Goal: Information Seeking & Learning: Learn about a topic

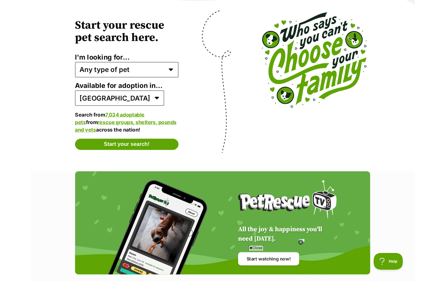
scroll to position [1278, 0]
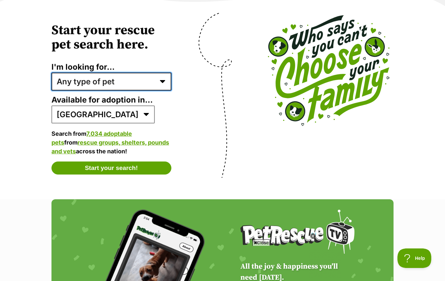
click at [162, 73] on select "Any type of pet Dogs Cats Other pets Pets looking for a home together Pets need…" at bounding box center [111, 82] width 120 height 18
select select "dogs"
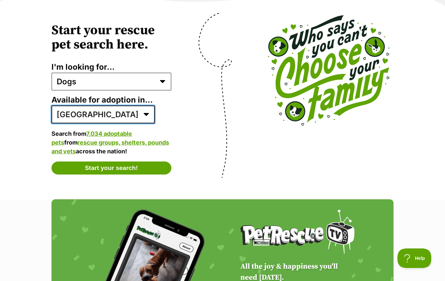
click at [95, 105] on select "Australia ACT NSW NT QLD SA TAS VIC WA" at bounding box center [102, 114] width 103 height 18
select select "2"
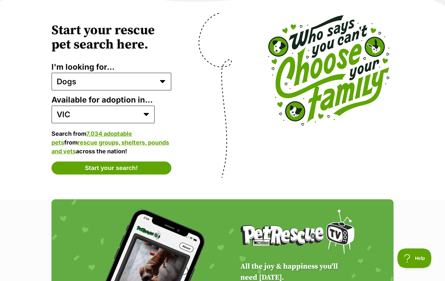
click at [67, 161] on button "Start your search!" at bounding box center [111, 167] width 120 height 13
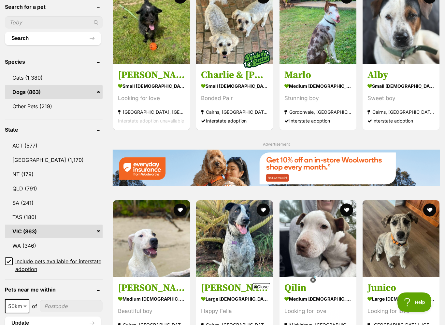
scroll to position [227, 0]
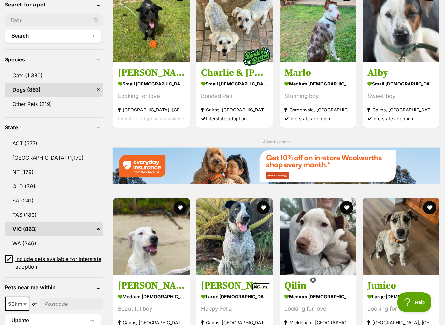
click at [11, 261] on input "Include pets available for interstate adoption" at bounding box center [9, 259] width 8 height 8
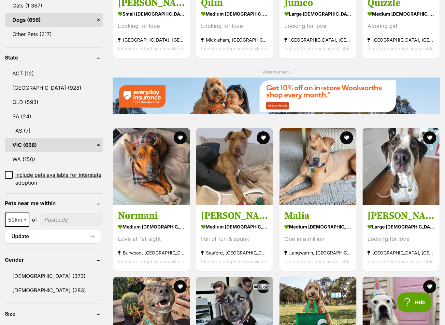
scroll to position [297, 0]
click at [406, 164] on img at bounding box center [400, 166] width 77 height 77
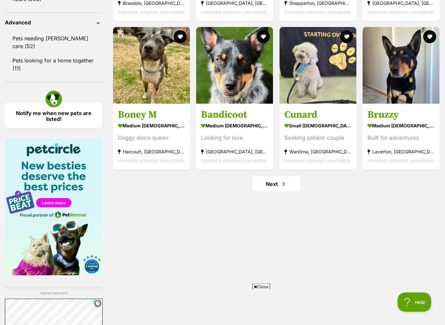
scroll to position [846, 0]
click at [266, 182] on link "Next" at bounding box center [276, 184] width 49 height 16
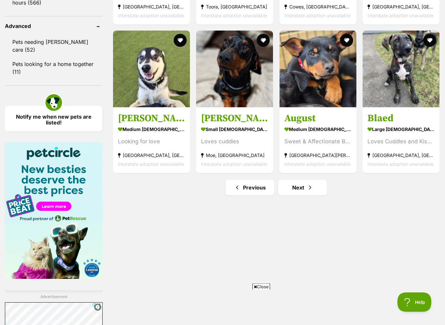
scroll to position [842, 0]
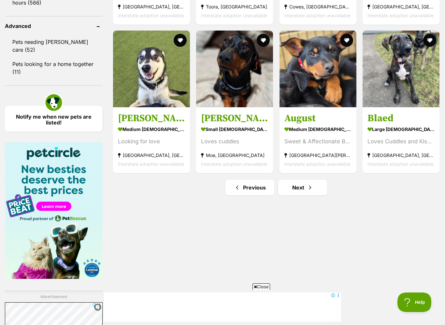
click at [304, 190] on link "Next" at bounding box center [302, 188] width 49 height 16
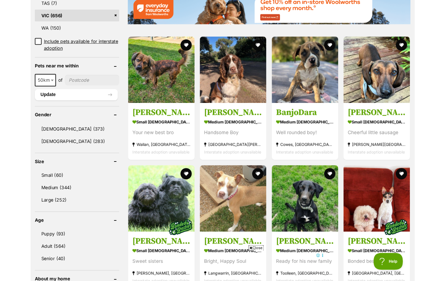
scroll to position [424, 0]
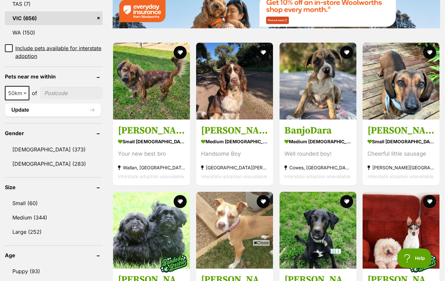
click at [22, 272] on link "Puppy (93)" at bounding box center [54, 271] width 98 height 14
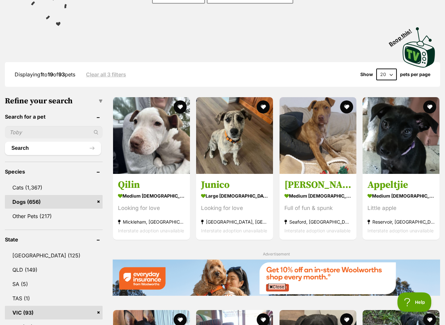
scroll to position [115, 0]
click at [231, 145] on img at bounding box center [234, 135] width 77 height 77
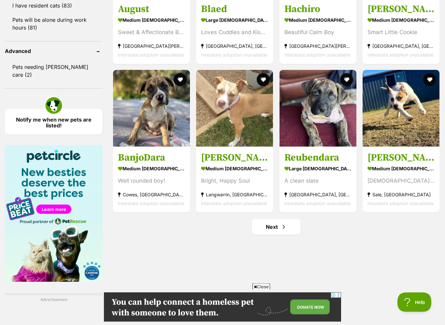
scroll to position [803, 0]
click at [277, 227] on link "Next" at bounding box center [276, 227] width 49 height 16
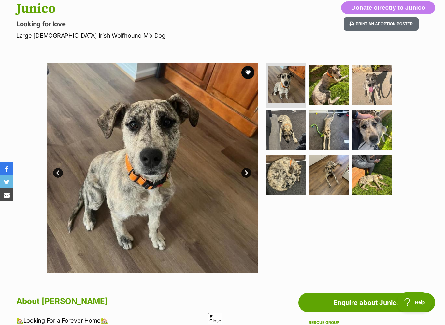
click at [27, 123] on div "Available 1 of 9 images 1 of 9 images 1 of 9 images 1 of 9 images 1 of 9 images…" at bounding box center [222, 163] width 445 height 221
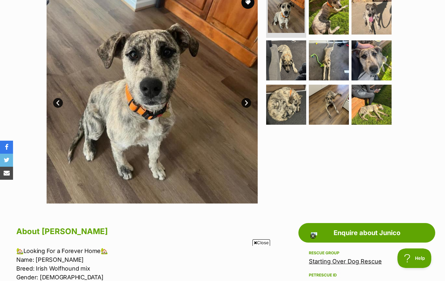
scroll to position [134, 0]
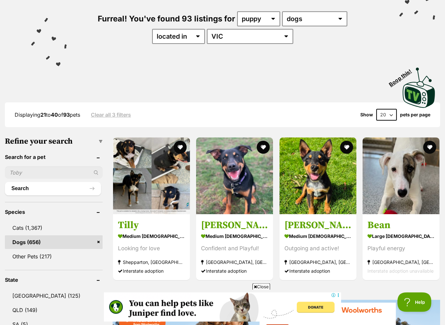
scroll to position [75, 0]
click at [131, 183] on img at bounding box center [151, 176] width 77 height 77
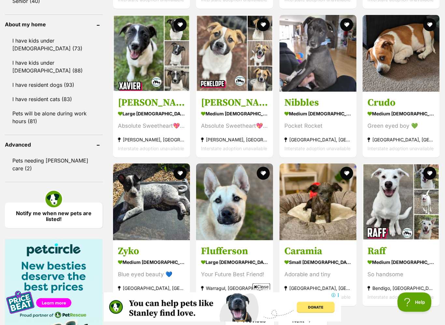
scroll to position [709, 0]
click at [223, 204] on img at bounding box center [234, 202] width 77 height 77
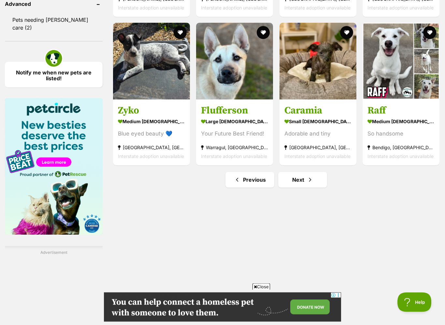
scroll to position [852, 0]
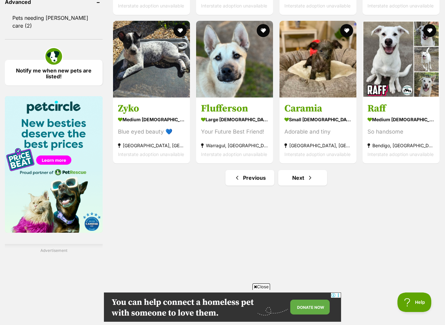
click at [308, 173] on link "Next" at bounding box center [302, 178] width 49 height 16
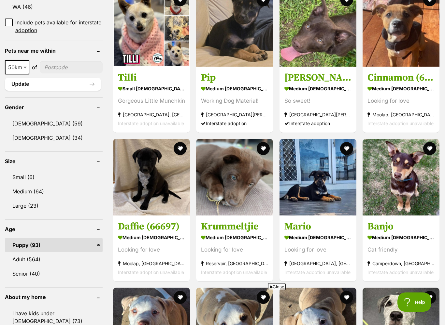
scroll to position [436, 0]
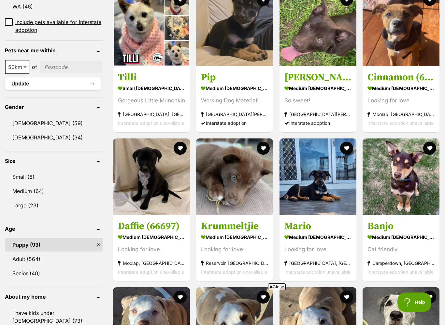
click at [409, 187] on img at bounding box center [400, 177] width 77 height 77
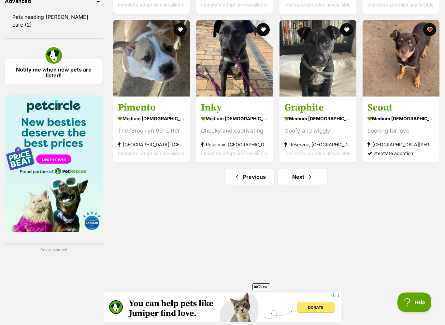
scroll to position [865, 0]
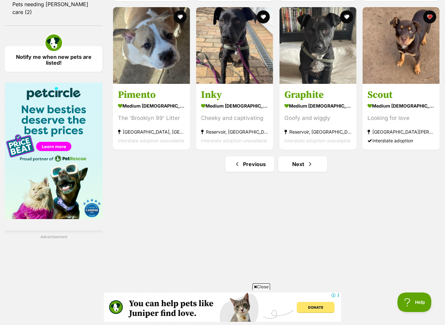
click at [304, 168] on link "Next" at bounding box center [302, 165] width 49 height 16
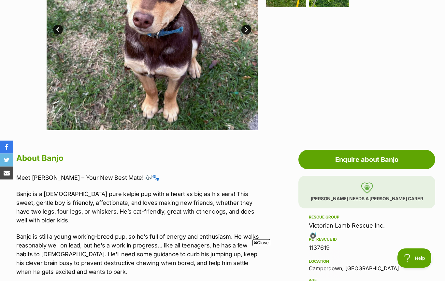
scroll to position [210, 0]
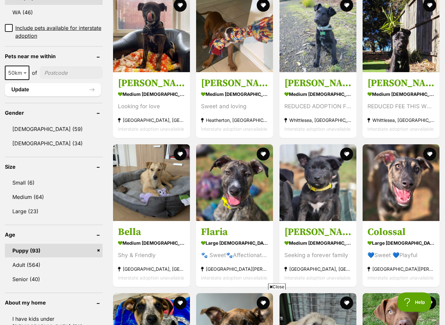
scroll to position [431, 0]
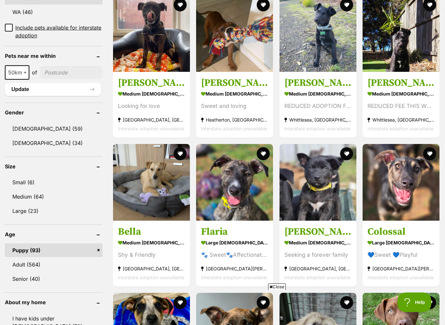
click at [136, 192] on img at bounding box center [151, 182] width 77 height 77
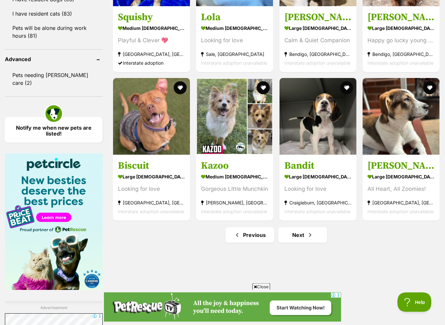
scroll to position [808, 0]
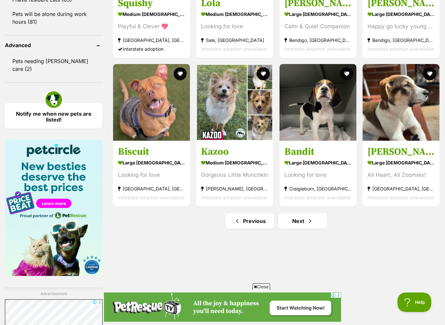
click at [303, 223] on link "Next" at bounding box center [302, 221] width 49 height 16
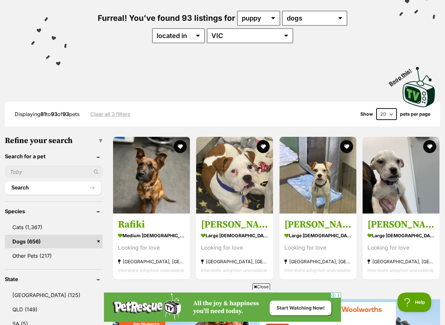
click at [223, 244] on div "Looking for love" at bounding box center [234, 248] width 67 height 9
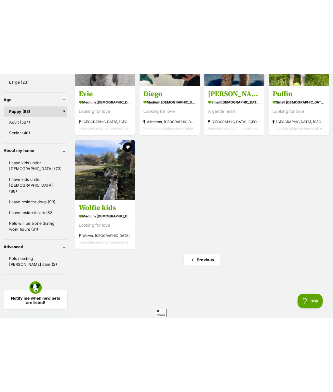
scroll to position [665, 0]
